Goal: Task Accomplishment & Management: Manage account settings

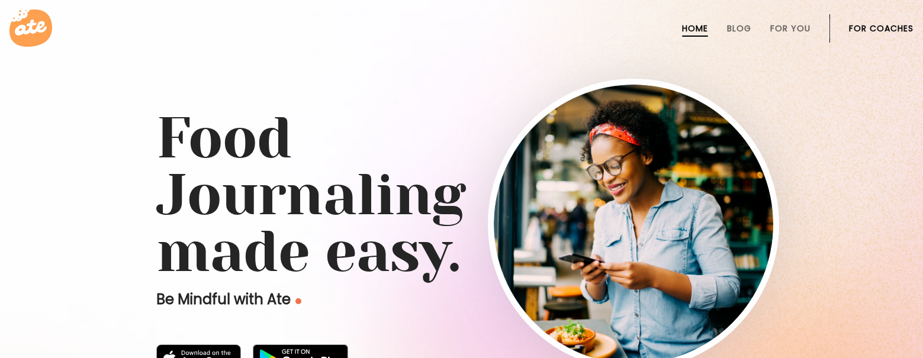
click at [869, 29] on link "For Coaches" at bounding box center [881, 28] width 64 height 9
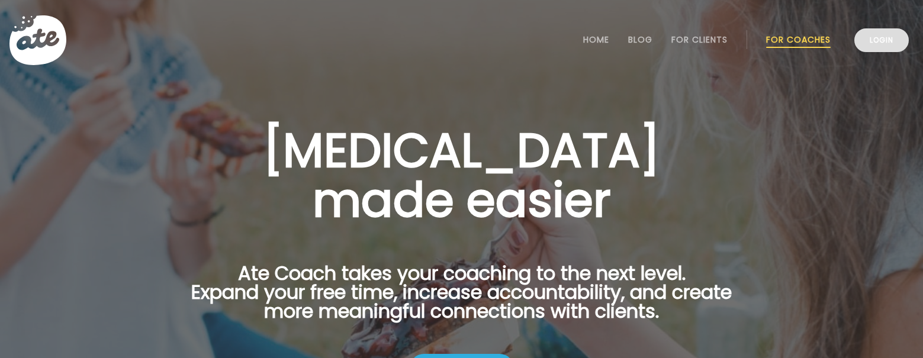
click at [866, 37] on link "Login" at bounding box center [881, 40] width 54 height 24
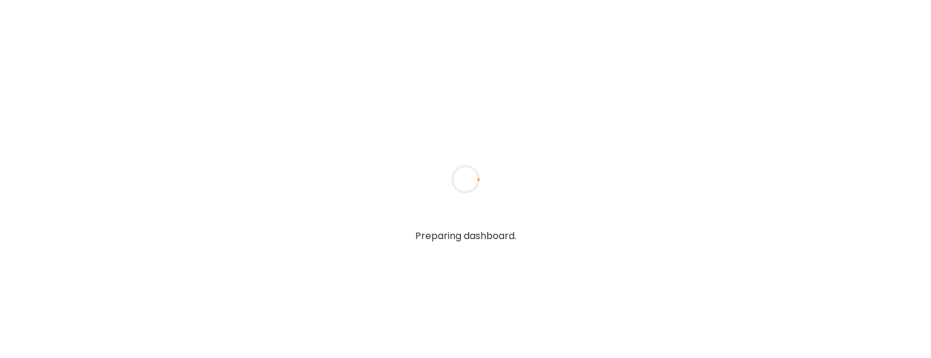
type input "**********"
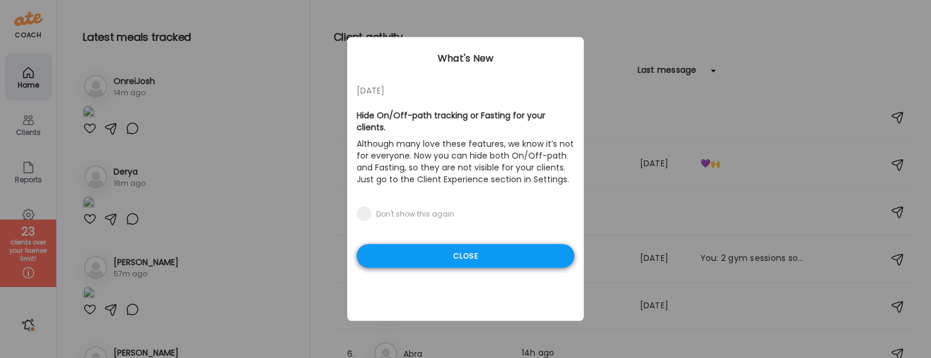
click at [485, 244] on div "Close" at bounding box center [466, 256] width 218 height 24
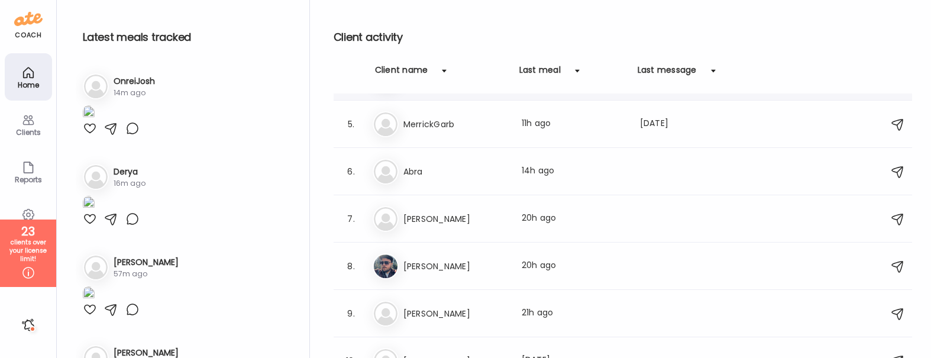
scroll to position [185, 0]
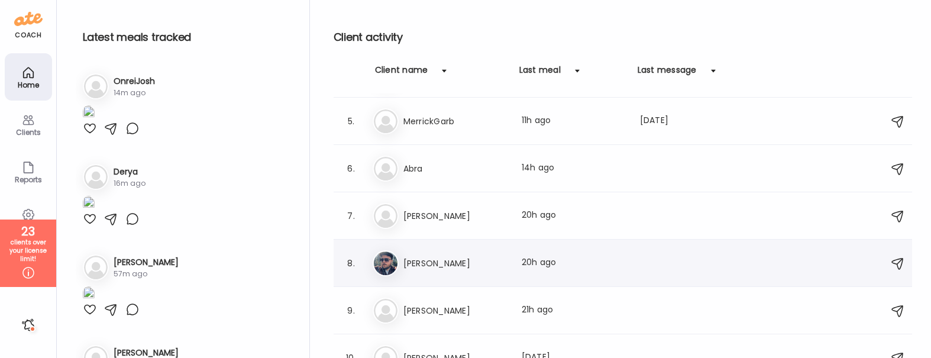
click at [467, 264] on h3 "[PERSON_NAME]" at bounding box center [456, 263] width 104 height 14
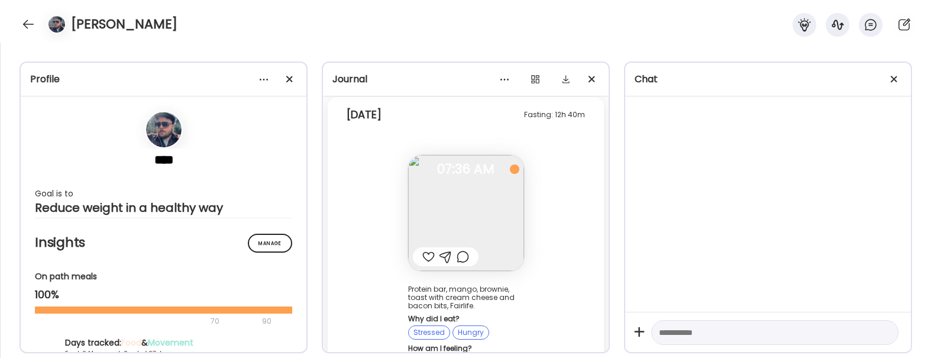
scroll to position [6736, 0]
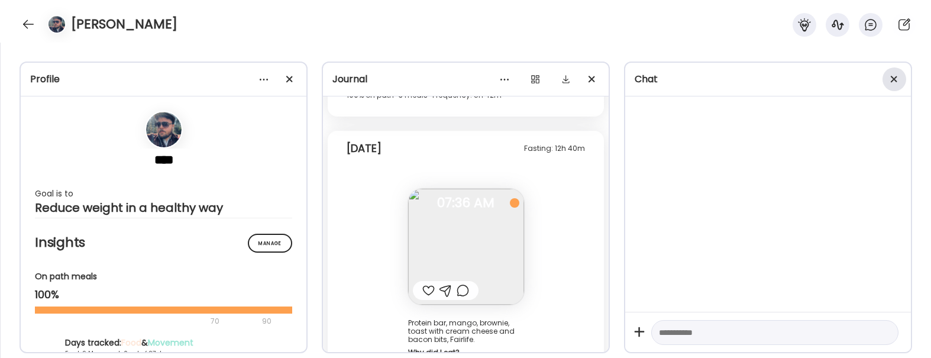
click at [904, 83] on div at bounding box center [895, 79] width 24 height 24
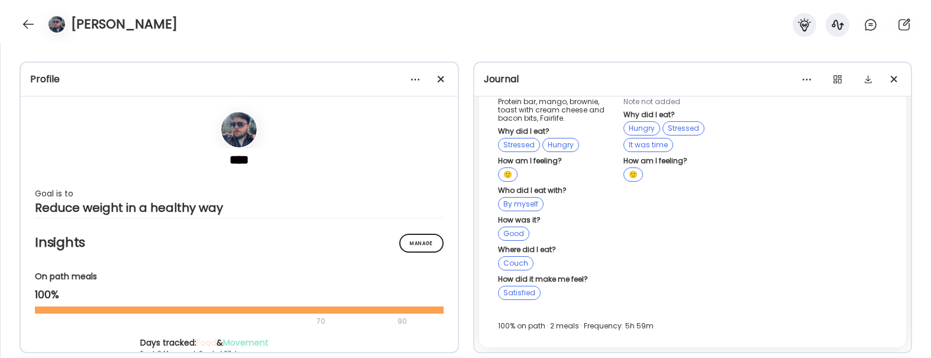
scroll to position [4434, 0]
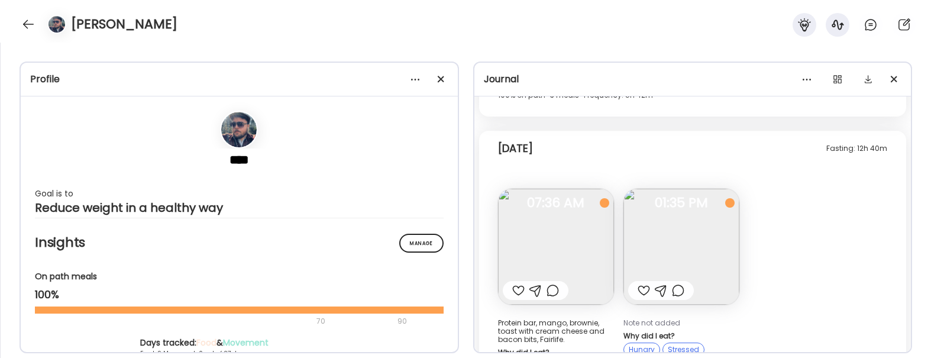
click at [461, 79] on div "Profile **** Goal is to Reduce weight in a healthy way Manage Insights On path …" at bounding box center [465, 200] width 931 height 315
click at [444, 69] on div at bounding box center [442, 79] width 24 height 24
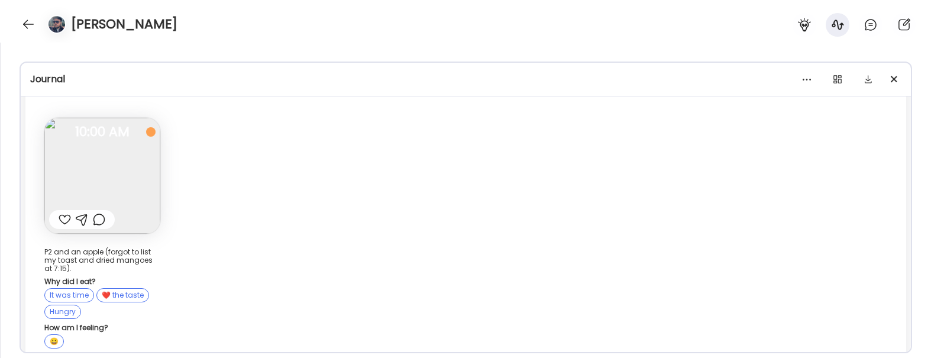
scroll to position [3650, 0]
click at [234, 252] on div "Fasting: 15h 1m [DATE] - [DATE] P2 and an apple (forgot to list my toast and dr…" at bounding box center [465, 230] width 881 height 336
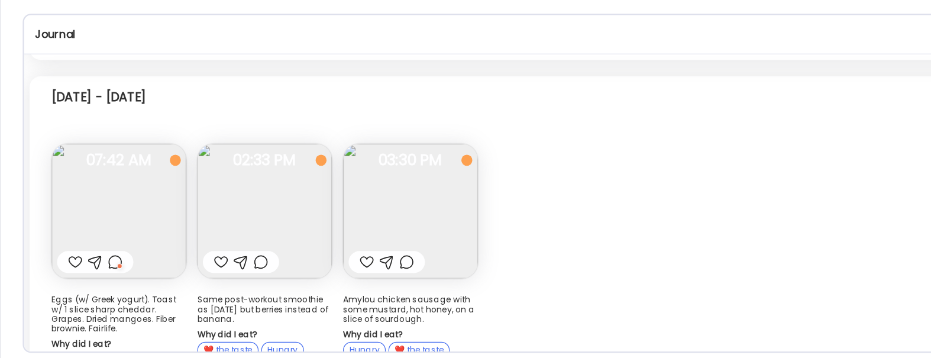
scroll to position [2819, 0]
